Goal: Find specific page/section: Find specific page/section

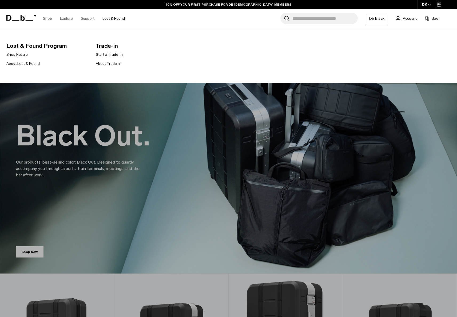
click at [108, 17] on link "Lost & Found" at bounding box center [113, 18] width 22 height 19
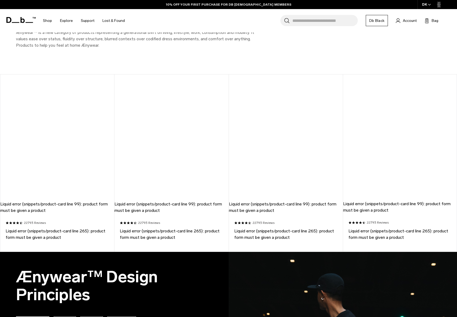
scroll to position [294, 0]
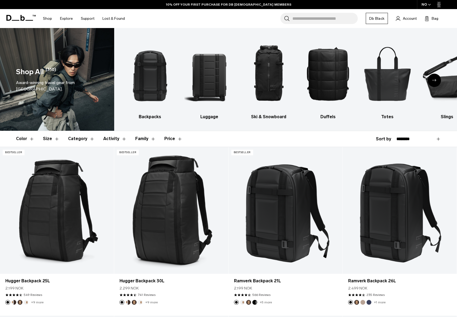
click at [310, 18] on input "Search for Bags, Luggage..." at bounding box center [324, 18] width 65 height 11
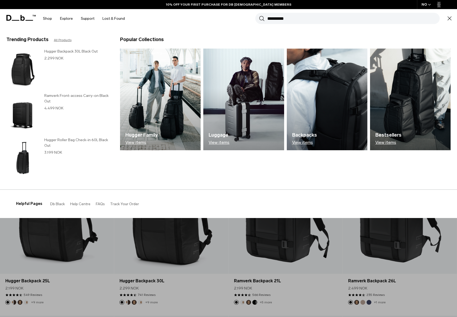
type input "**********"
